Goal: Navigation & Orientation: Find specific page/section

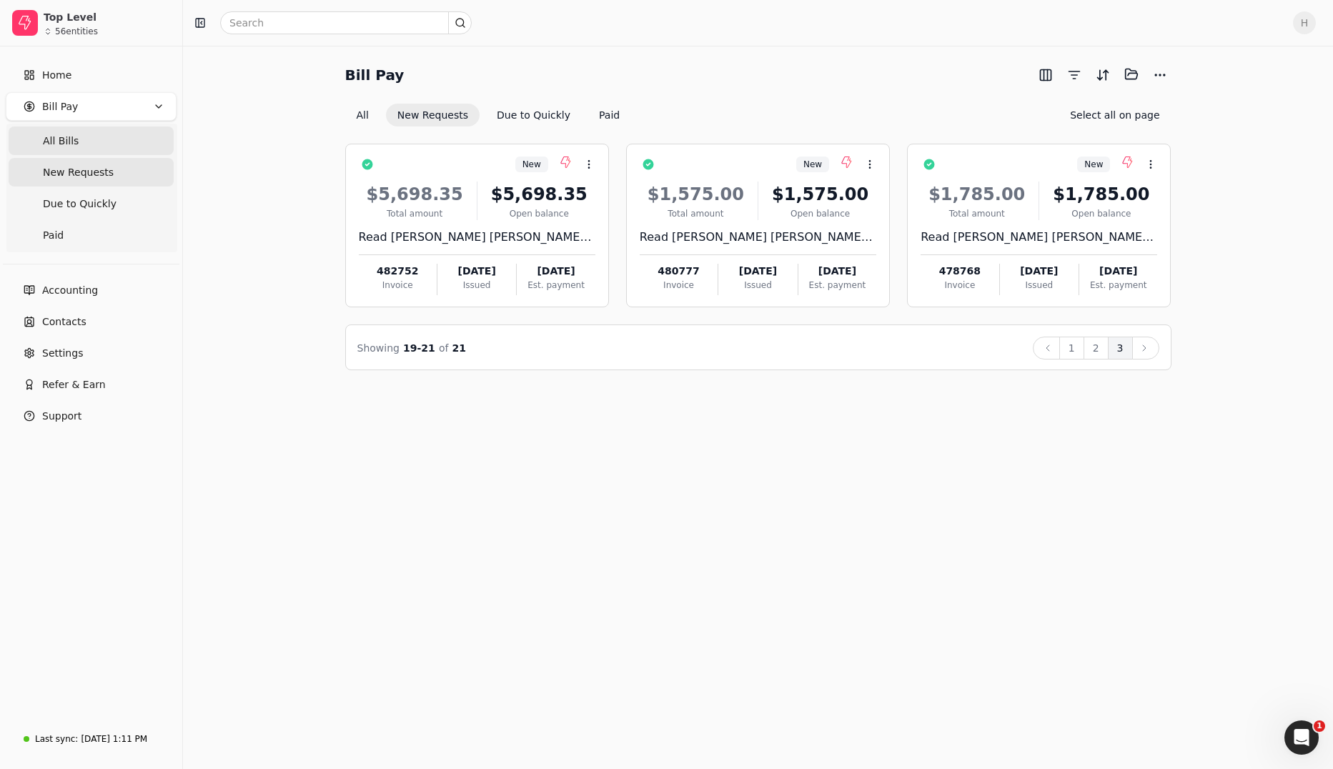
click at [72, 136] on span "All Bills" at bounding box center [61, 141] width 36 height 15
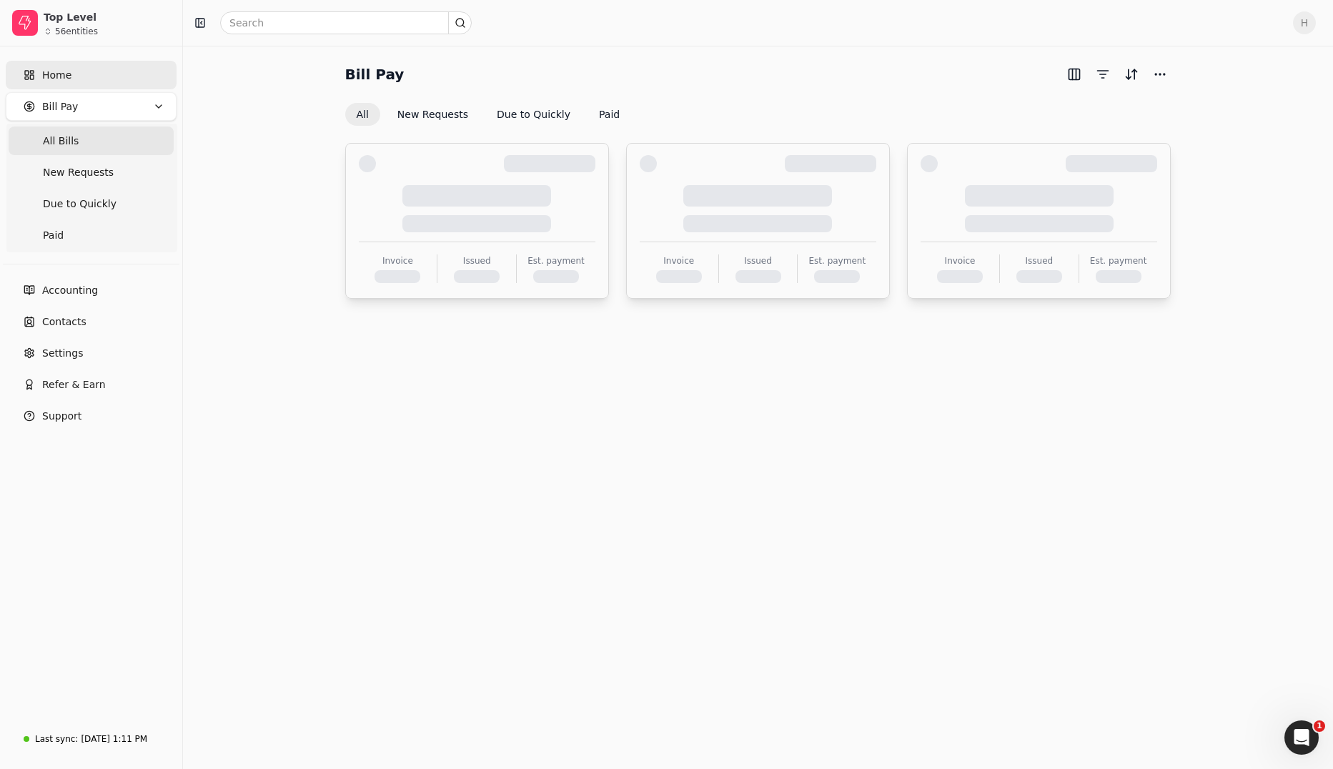
click at [71, 73] on link "Home" at bounding box center [91, 75] width 171 height 29
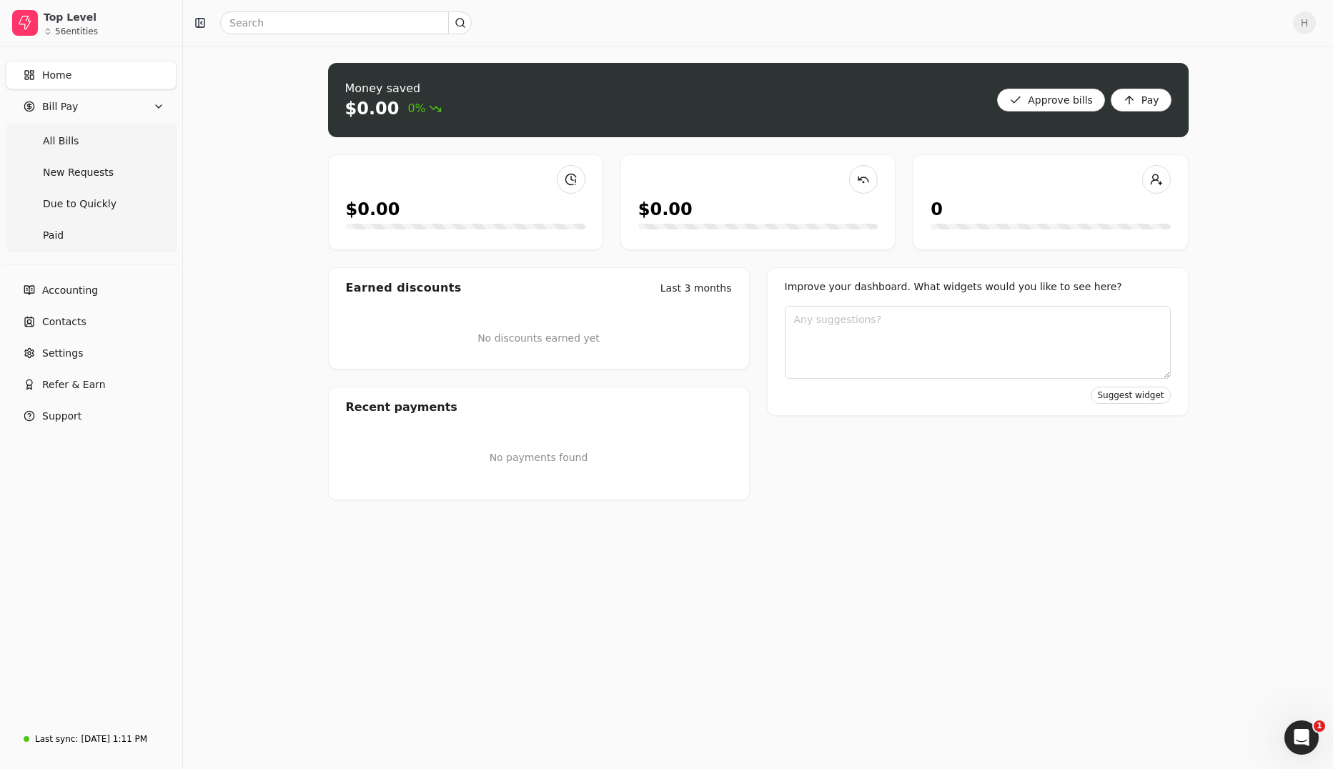
click at [78, 79] on link "Home" at bounding box center [91, 75] width 171 height 29
click at [74, 149] on Bills "All Bills" at bounding box center [91, 141] width 165 height 29
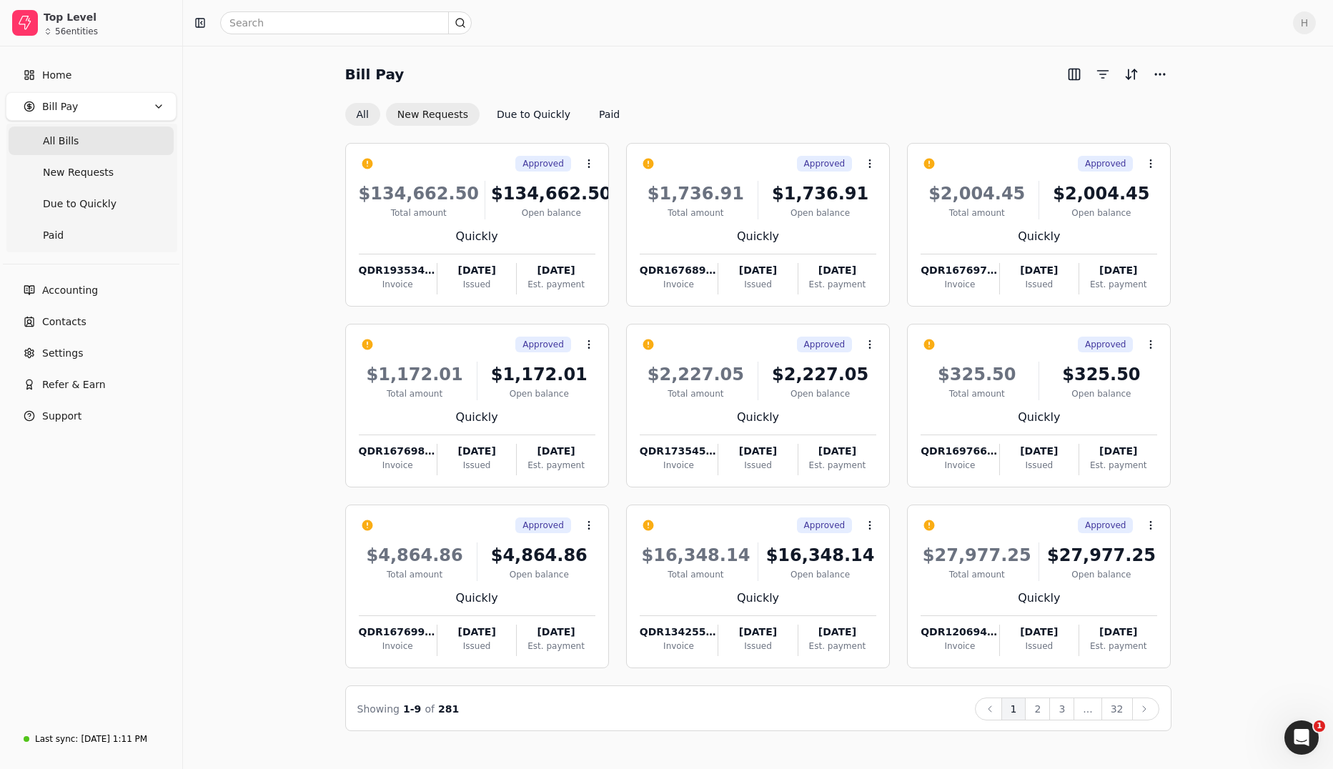
click at [432, 121] on button "New Requests" at bounding box center [433, 114] width 94 height 23
